Goal: Information Seeking & Learning: Learn about a topic

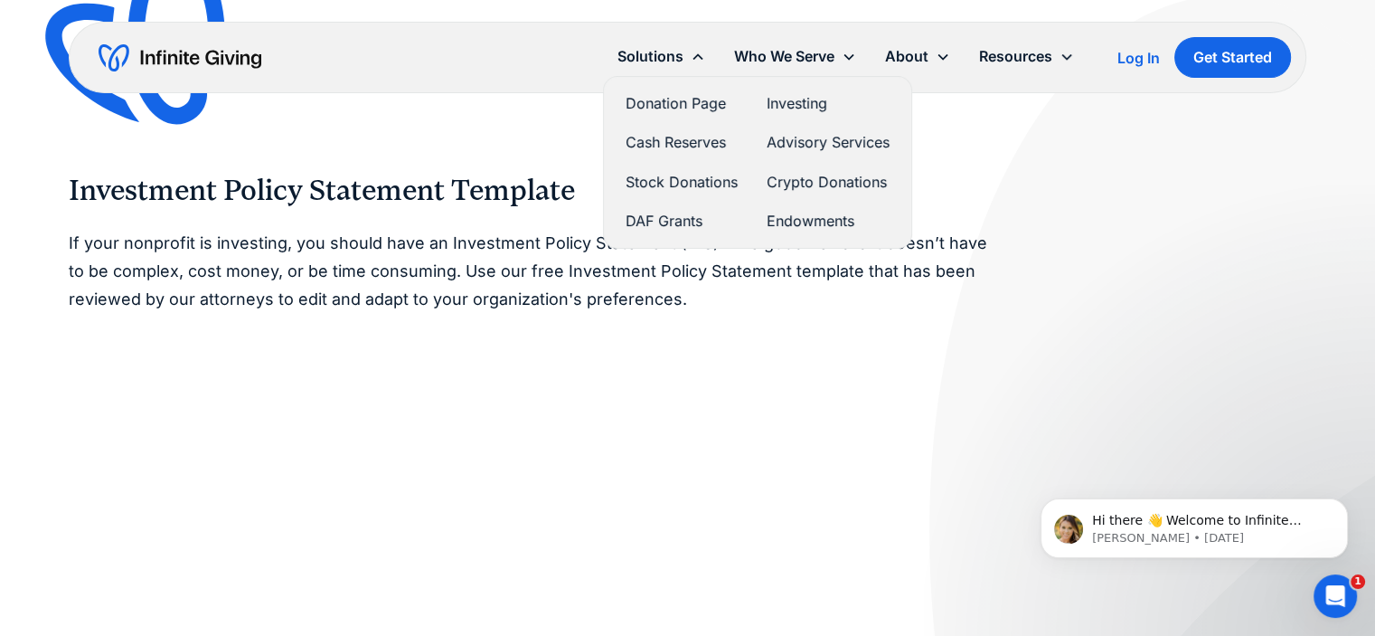
click at [650, 58] on div "Solutions" at bounding box center [650, 56] width 66 height 24
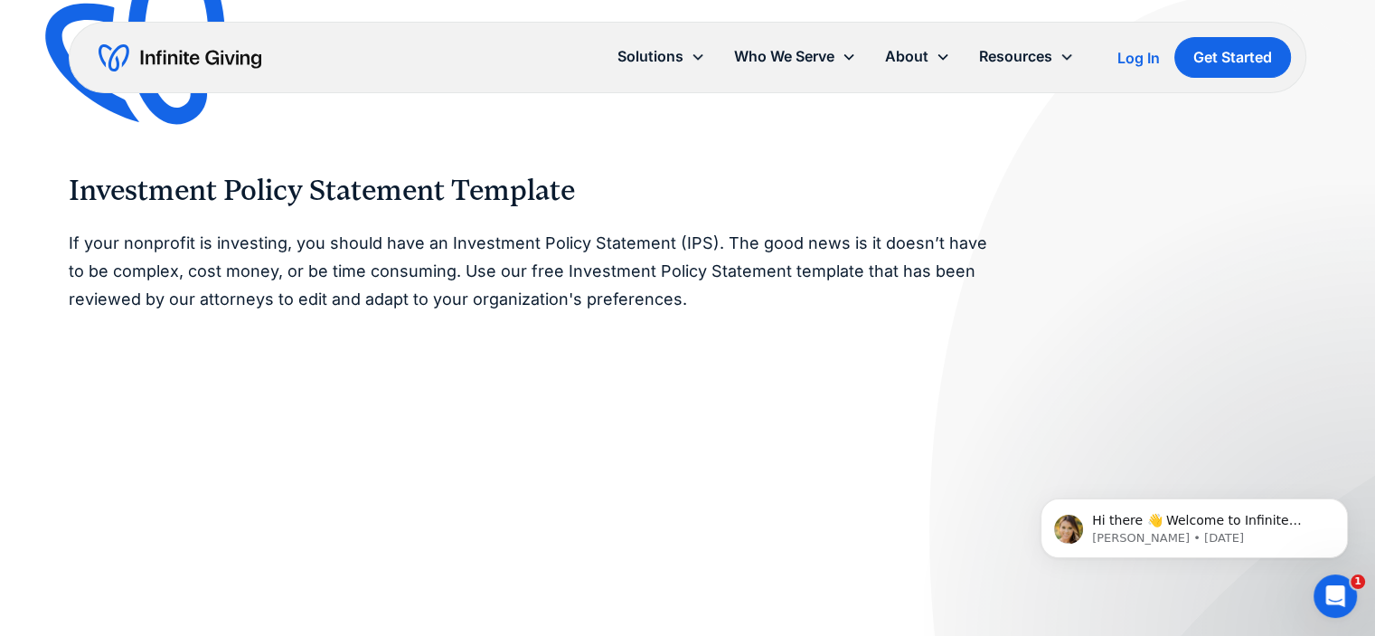
click at [650, 58] on div "Solutions" at bounding box center [650, 56] width 66 height 24
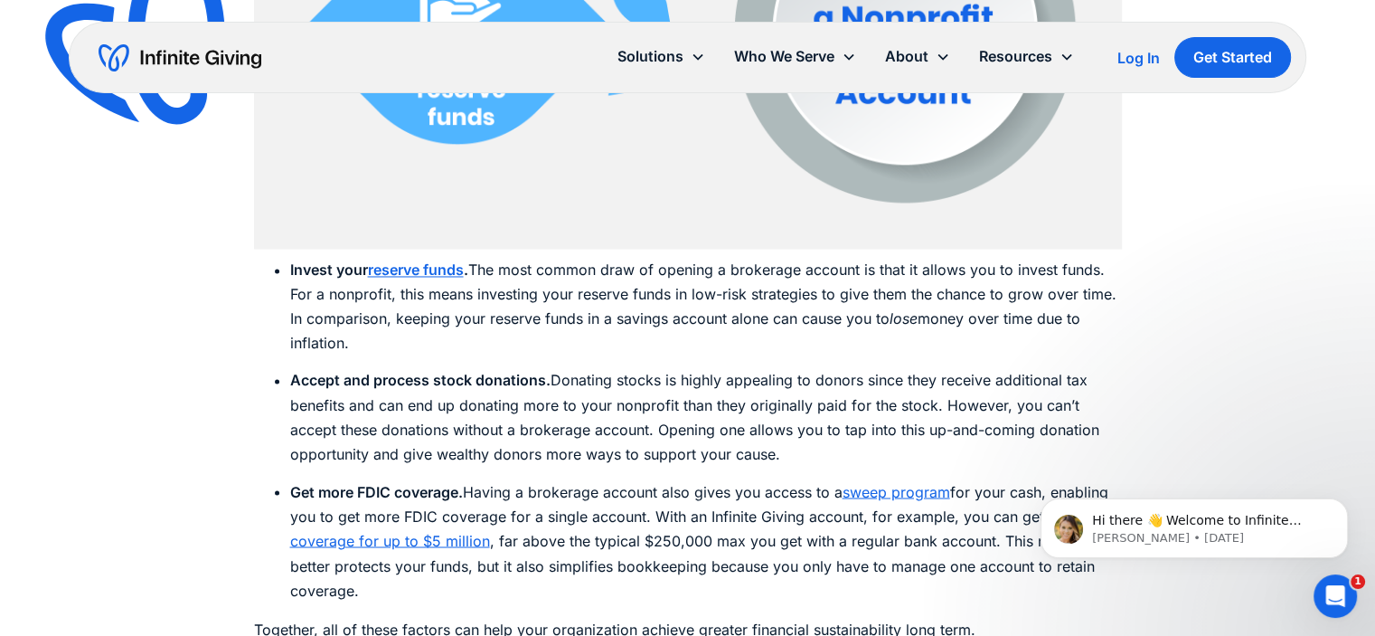
scroll to position [3005, 0]
